Goal: Subscribe to service/newsletter

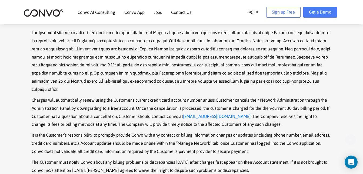
drag, startPoint x: 166, startPoint y: 58, endPoint x: 174, endPoint y: 103, distance: 45.0
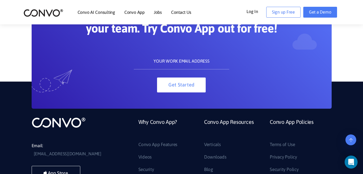
drag, startPoint x: 172, startPoint y: 63, endPoint x: 168, endPoint y: 130, distance: 67.2
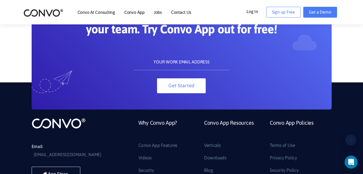
drag, startPoint x: 161, startPoint y: 46, endPoint x: 171, endPoint y: 109, distance: 63.6
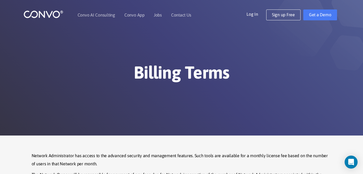
click at [173, 51] on div "Billing Terms" at bounding box center [182, 67] width 308 height 65
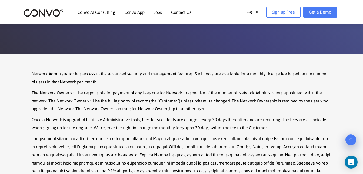
scroll to position [82, 0]
click at [170, 62] on section "Network Administrator has access to the advanced security and management featur…" at bounding box center [181, 176] width 363 height 246
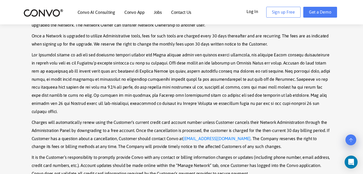
scroll to position [165, 0]
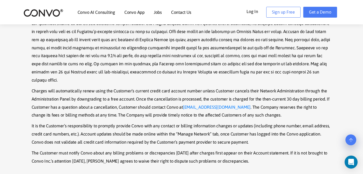
drag, startPoint x: 161, startPoint y: 67, endPoint x: 161, endPoint y: 88, distance: 21.4
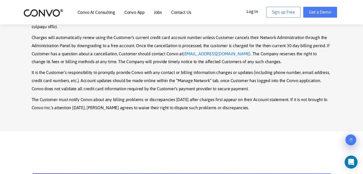
scroll to position [251, 0]
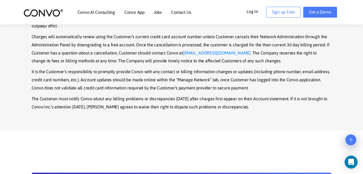
drag, startPoint x: 164, startPoint y: 64, endPoint x: 164, endPoint y: 69, distance: 4.9
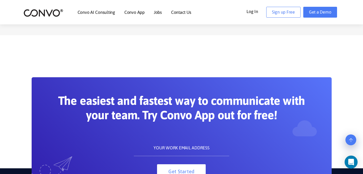
scroll to position [353, 0]
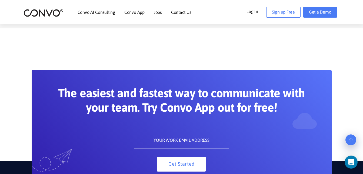
drag, startPoint x: 169, startPoint y: 59, endPoint x: 169, endPoint y: 73, distance: 14.1
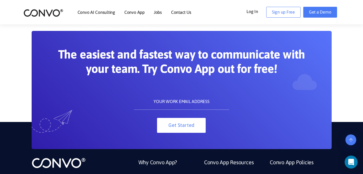
drag, startPoint x: 174, startPoint y: 69, endPoint x: 168, endPoint y: 90, distance: 21.9
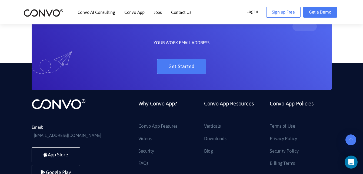
scroll to position [450, 0]
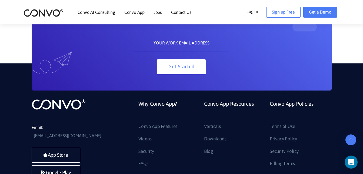
click at [194, 38] on input "text" at bounding box center [181, 43] width 95 height 16
click at [180, 69] on div "The easiest and fastest way to communicate with your team. Try Convo App out fo…" at bounding box center [182, 31] width 300 height 118
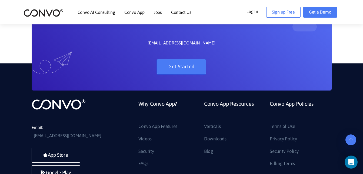
click at [178, 61] on button "Get Started" at bounding box center [181, 66] width 49 height 15
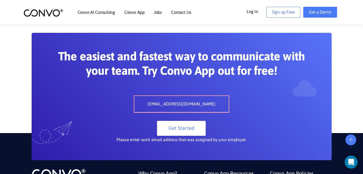
scroll to position [390, 0]
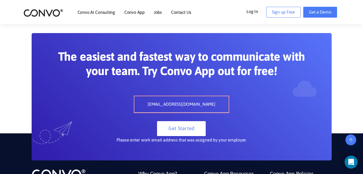
click at [164, 74] on div "The easiest and fastest way to communicate with your team. Try Convo App out fo…" at bounding box center [181, 96] width 257 height 94
click at [208, 96] on input "[EMAIL_ADDRESS][DOMAIN_NAME]" at bounding box center [181, 104] width 94 height 16
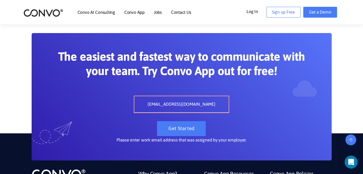
type input "[EMAIL_ADDRESS][DOMAIN_NAME]"
click at [183, 121] on button "Get Started" at bounding box center [181, 128] width 49 height 15
